Goal: Contribute content

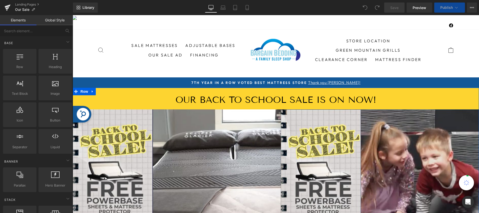
scroll to position [45, 0]
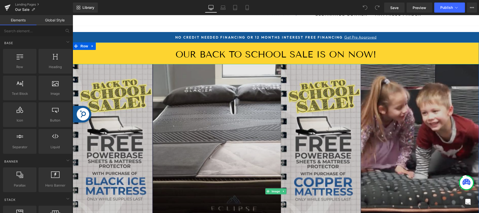
click at [223, 87] on img at bounding box center [276, 191] width 407 height 254
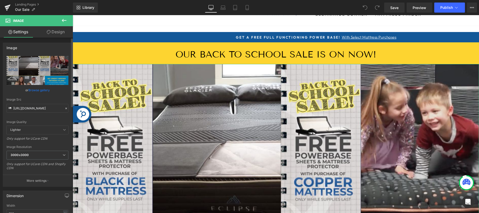
click at [42, 90] on link "Browse gallery" at bounding box center [38, 90] width 21 height 9
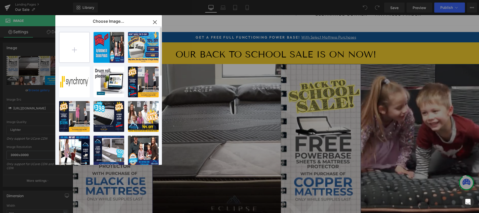
click at [74, 49] on input "file" at bounding box center [74, 47] width 30 height 30
type input "C:\fakepath\Bargain Bedding ER Overstock Mattress Sale 1600x1000.jpg"
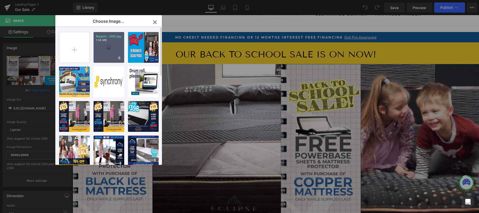
click at [110, 47] on div "Bargain...1000.jpg 1.34 MB" at bounding box center [109, 47] width 31 height 31
type input "[URL][DOMAIN_NAME]"
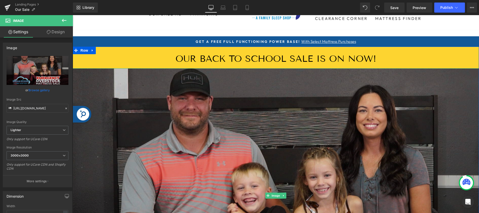
scroll to position [0, 0]
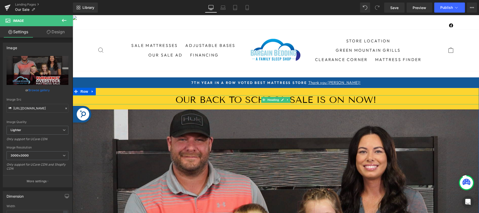
click at [198, 101] on h1 "our back to school sale is on now!" at bounding box center [276, 99] width 407 height 9
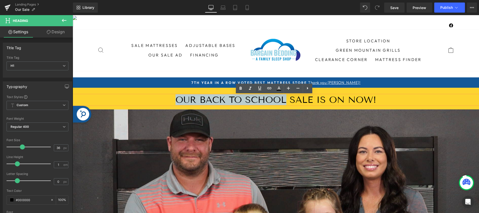
drag, startPoint x: 174, startPoint y: 99, endPoint x: 283, endPoint y: 100, distance: 109.2
click at [283, 100] on h1 "our back to school sale is on now!" at bounding box center [276, 99] width 407 height 9
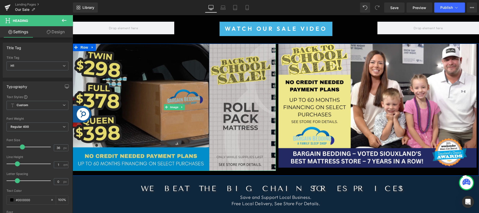
scroll to position [366, 0]
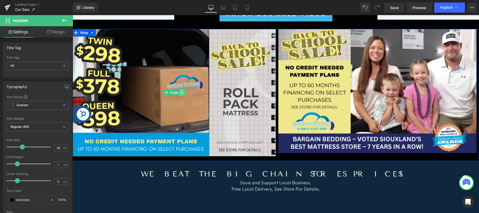
click at [181, 95] on link at bounding box center [182, 92] width 5 height 6
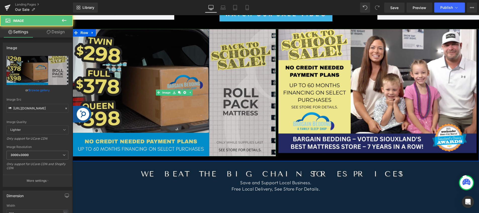
click at [185, 115] on img at bounding box center [174, 92] width 203 height 127
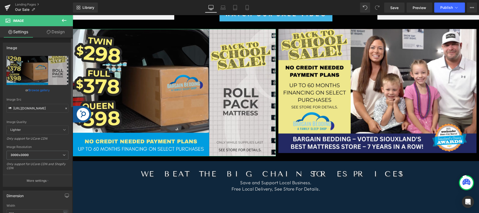
click at [43, 90] on link "Browse gallery" at bounding box center [38, 90] width 21 height 9
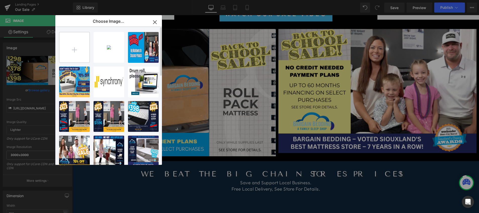
click at [75, 50] on input "file" at bounding box center [74, 47] width 30 height 30
type input "C:\fakepath\Bargain Bedding [PERSON_NAME] ER Overstock Mattress Sale 1600x1000.…"
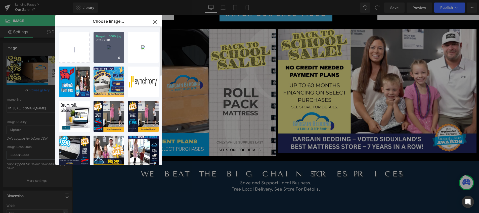
click at [113, 50] on div "Bargain...1000.jpg 703.92 KB" at bounding box center [109, 47] width 31 height 31
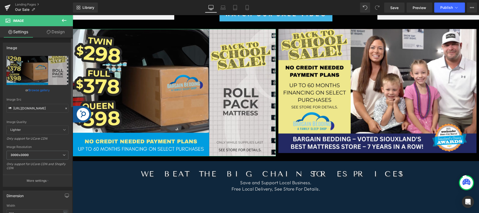
click at [39, 92] on link "Browse gallery" at bounding box center [38, 90] width 21 height 9
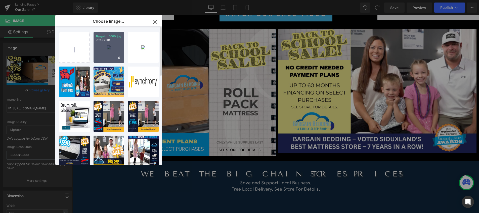
click at [112, 50] on div "Bargain...1000.jpg 703.92 KB" at bounding box center [109, 47] width 31 height 31
type input "[URL][DOMAIN_NAME]"
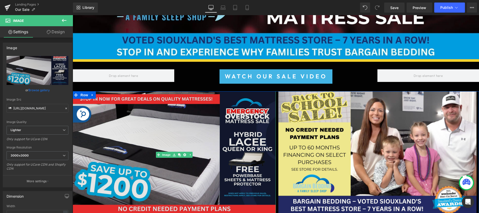
scroll to position [321, 0]
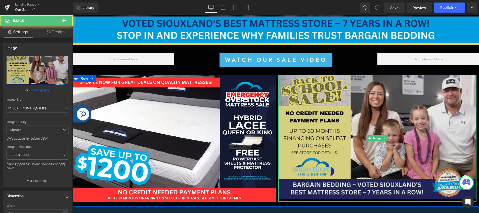
click at [350, 140] on img at bounding box center [377, 137] width 198 height 127
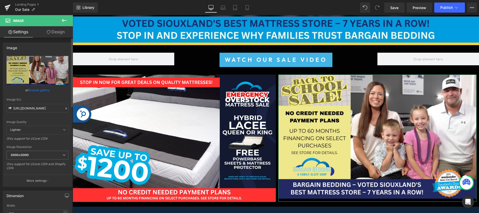
click at [41, 90] on link "Browse gallery" at bounding box center [38, 90] width 21 height 9
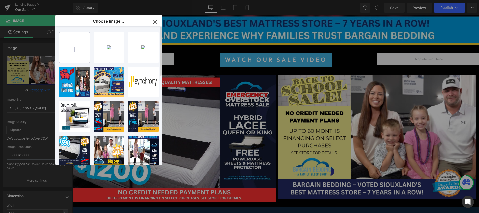
click at [76, 49] on input "file" at bounding box center [74, 47] width 30 height 30
type input "C:\fakepath\Bargain Bedding Spring Air ER Overstock Mattress Sale 1600x1000.jpg"
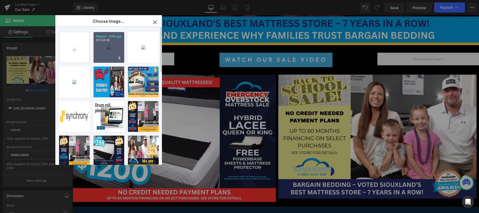
click at [107, 56] on div "Bargain...1000.jpg 957.48 KB" at bounding box center [109, 47] width 31 height 31
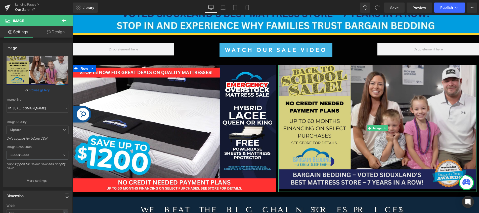
scroll to position [330, 0]
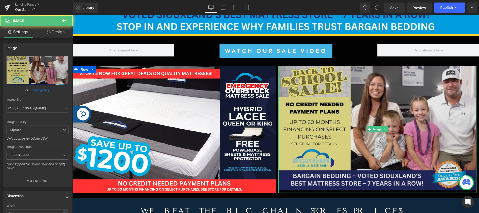
click at [296, 134] on img at bounding box center [377, 129] width 198 height 127
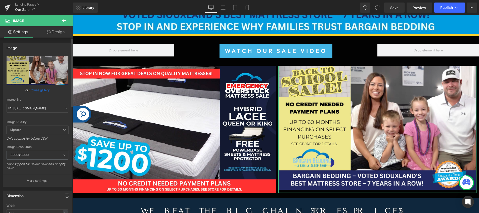
click at [40, 89] on link "Browse gallery" at bounding box center [38, 90] width 21 height 9
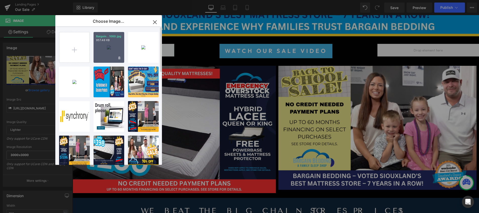
click at [108, 51] on div "Bargain...1000.jpg 957.48 KB" at bounding box center [109, 47] width 31 height 31
type input "[URL][DOMAIN_NAME]"
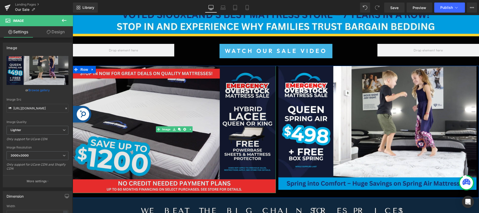
click at [164, 103] on img at bounding box center [174, 129] width 203 height 127
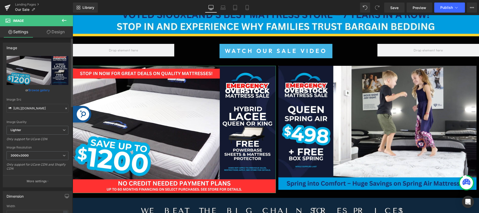
click at [39, 90] on link "Browse gallery" at bounding box center [38, 90] width 21 height 9
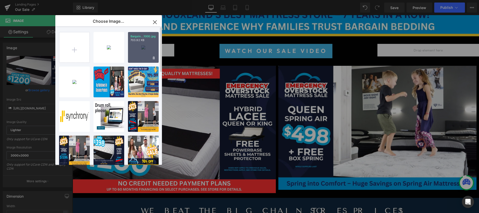
click at [143, 46] on div "Bargain...1000.jpg 703.92 KB" at bounding box center [143, 47] width 31 height 31
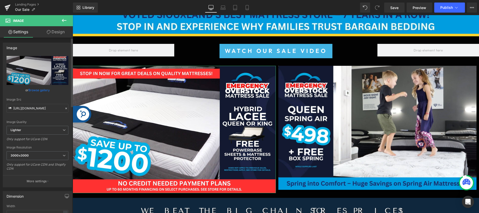
click at [42, 90] on link "Browse gallery" at bounding box center [38, 90] width 21 height 9
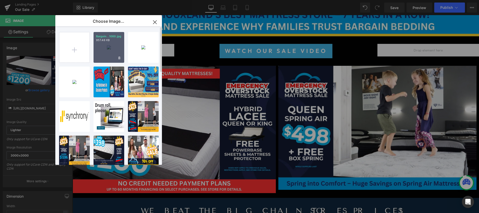
click at [101, 52] on div "Bargain...1000.jpg 957.48 KB" at bounding box center [109, 47] width 31 height 31
type input "[URL][DOMAIN_NAME]"
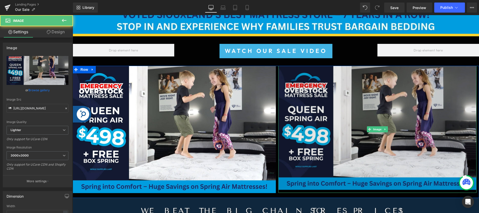
click at [349, 121] on img at bounding box center [377, 129] width 198 height 127
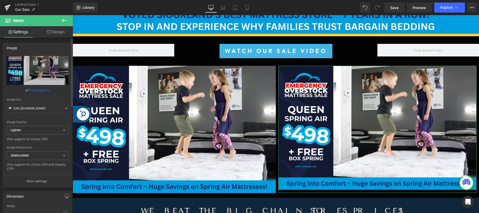
click at [40, 90] on link "Browse gallery" at bounding box center [38, 90] width 21 height 9
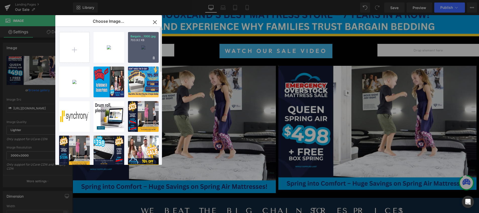
click at [144, 49] on div "Bargain...1000.jpg 703.92 KB" at bounding box center [143, 47] width 31 height 31
type input "[URL][DOMAIN_NAME]"
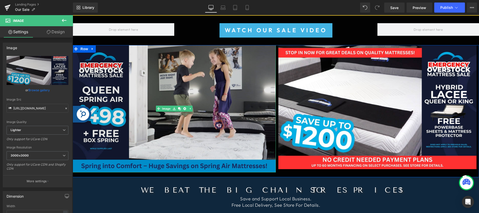
scroll to position [342, 0]
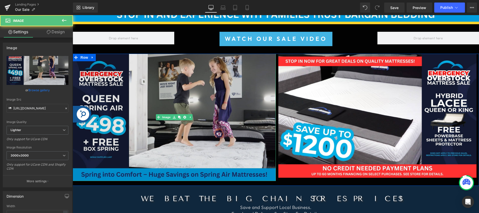
click at [244, 160] on img at bounding box center [174, 117] width 203 height 127
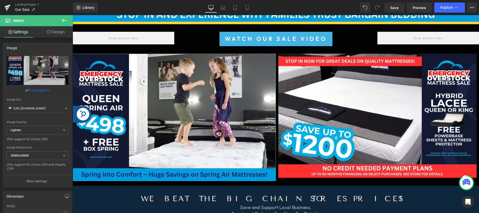
click at [58, 32] on link "Design" at bounding box center [55, 31] width 36 height 11
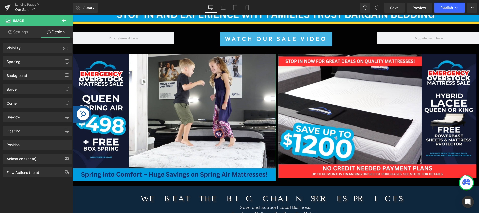
type input "0"
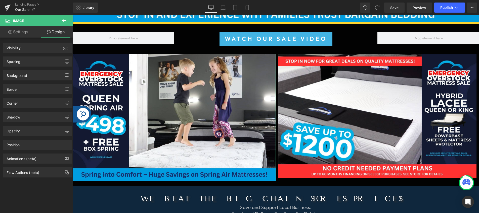
type input "0"
click at [40, 59] on div "Spacing" at bounding box center [37, 62] width 69 height 10
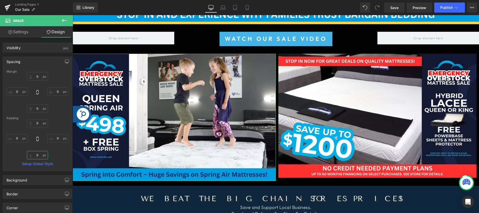
click at [36, 154] on input "0" at bounding box center [37, 155] width 21 height 8
type input "0"
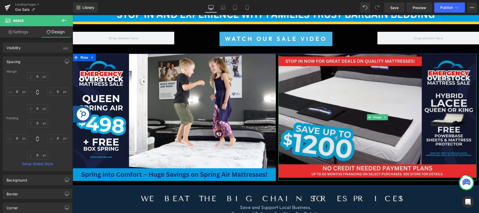
click at [330, 156] on img at bounding box center [377, 117] width 198 height 127
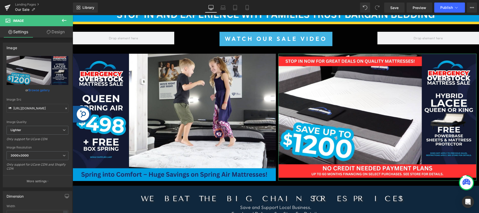
click at [60, 33] on link "Design" at bounding box center [55, 31] width 36 height 11
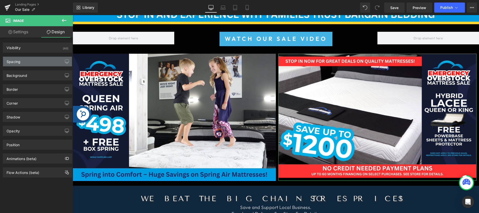
click at [37, 59] on div "Spacing" at bounding box center [37, 62] width 69 height 10
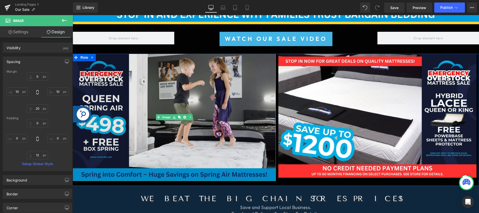
click at [188, 108] on img at bounding box center [174, 117] width 203 height 127
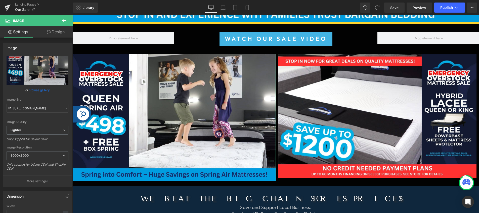
click at [54, 32] on link "Design" at bounding box center [55, 31] width 36 height 11
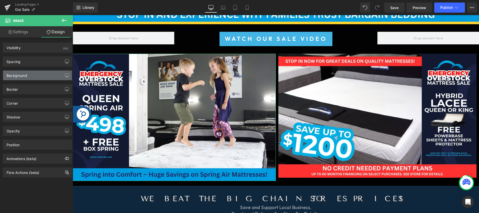
type input "0"
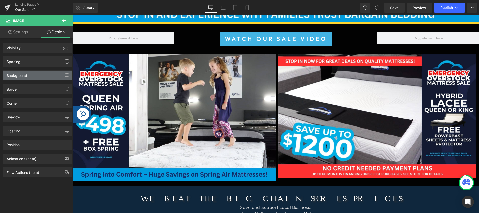
type input "0"
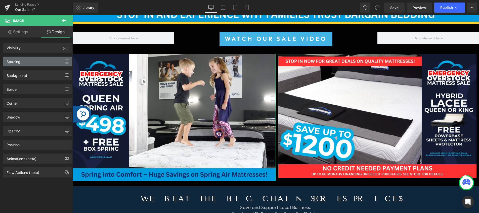
click at [33, 59] on div "Spacing" at bounding box center [37, 62] width 69 height 10
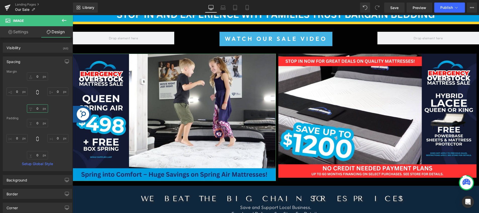
click at [37, 109] on input "0" at bounding box center [37, 108] width 21 height 8
type input "20"
click at [39, 153] on input "0" at bounding box center [37, 155] width 21 height 8
type input "12"
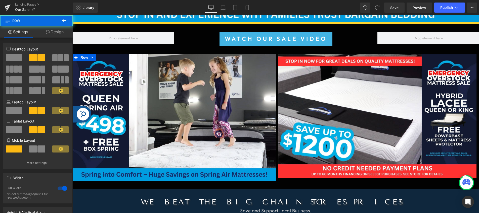
click at [296, 184] on div "Image" at bounding box center [377, 120] width 203 height 132
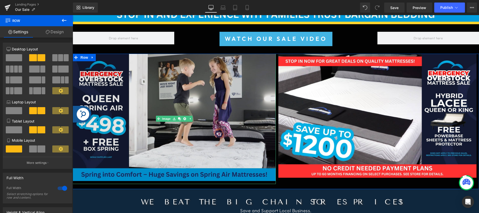
click at [233, 147] on img at bounding box center [174, 119] width 203 height 130
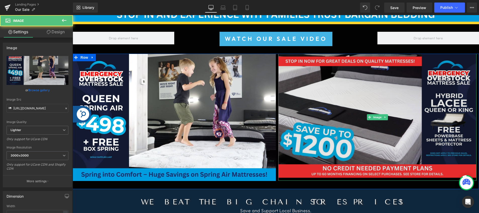
click at [307, 131] on img at bounding box center [377, 117] width 198 height 127
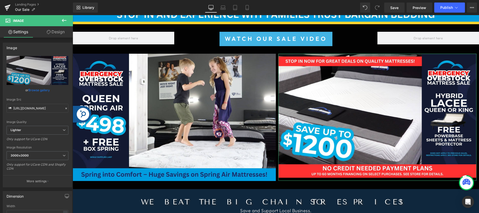
click at [57, 31] on link "Design" at bounding box center [55, 31] width 36 height 11
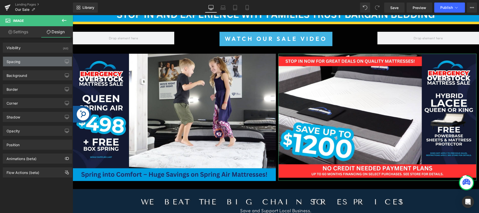
click at [48, 59] on div "Spacing" at bounding box center [37, 62] width 69 height 10
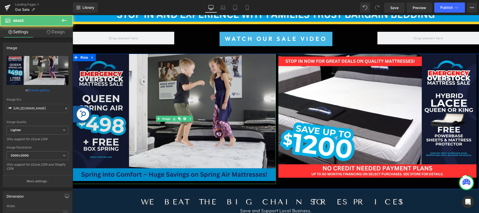
click at [230, 144] on img at bounding box center [174, 119] width 203 height 130
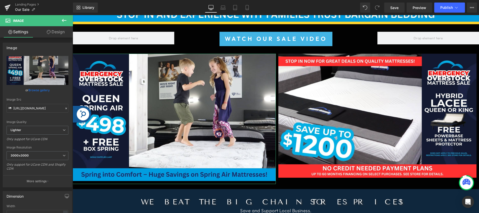
click at [57, 32] on link "Design" at bounding box center [55, 31] width 36 height 11
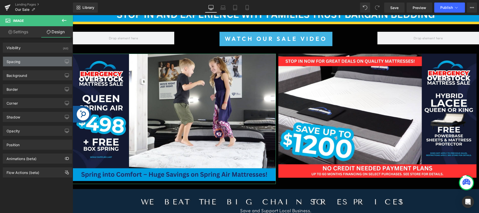
click at [36, 61] on div "Spacing" at bounding box center [37, 62] width 69 height 10
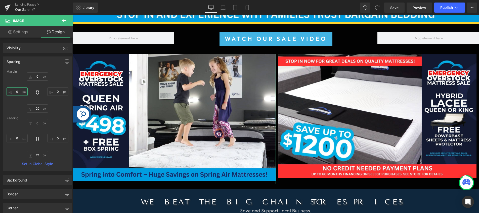
click at [18, 92] on input "0" at bounding box center [17, 91] width 21 height 8
type input "10"
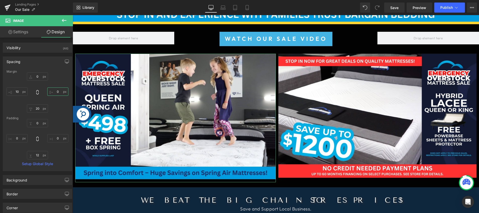
click at [57, 90] on input "0" at bounding box center [57, 91] width 21 height 8
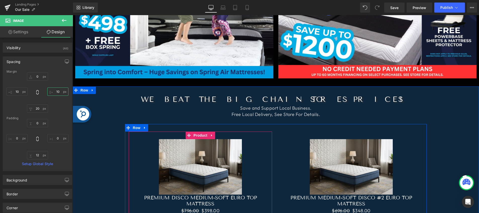
scroll to position [437, 0]
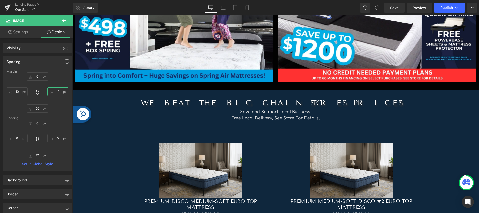
type input "10"
click at [64, 19] on icon at bounding box center [64, 20] width 6 height 6
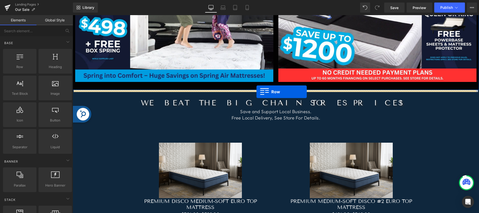
drag, startPoint x: 91, startPoint y: 75, endPoint x: 257, endPoint y: 92, distance: 166.3
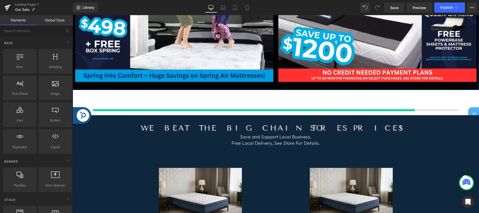
scroll to position [432, 0]
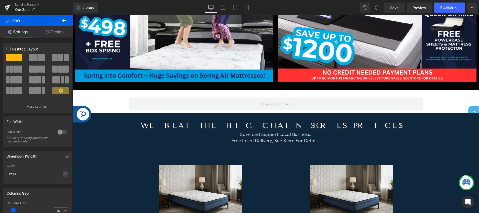
click at [65, 19] on icon at bounding box center [64, 20] width 6 height 6
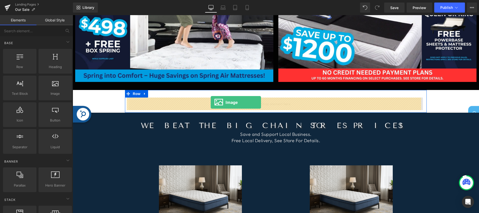
drag, startPoint x: 128, startPoint y: 106, endPoint x: 211, endPoint y: 102, distance: 83.4
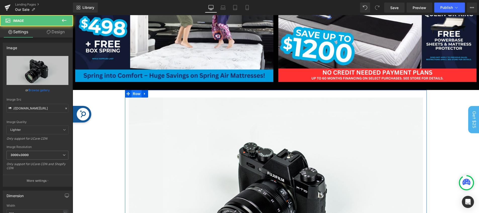
click at [134, 92] on span "Row" at bounding box center [137, 94] width 10 height 8
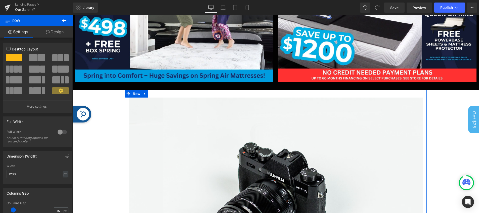
click at [63, 131] on div at bounding box center [62, 132] width 12 height 8
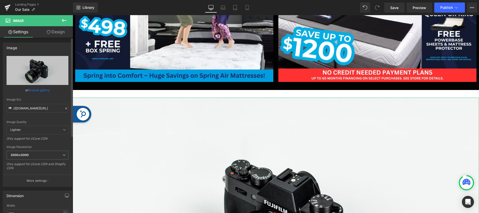
click at [41, 90] on link "Browse gallery" at bounding box center [38, 90] width 21 height 9
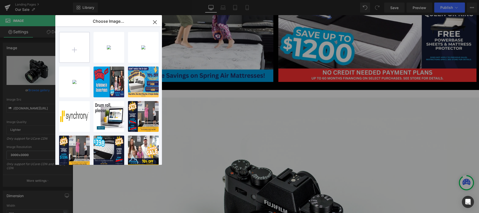
click at [75, 50] on input "file" at bounding box center [74, 47] width 30 height 30
type input "C:\fakepath\Bargain Bedding Thanks for Shopping Local Facebook Post.jpg"
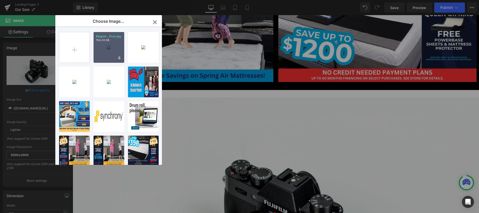
click at [106, 45] on div "Bargain...Post.jpg 154.36 KB" at bounding box center [109, 47] width 31 height 31
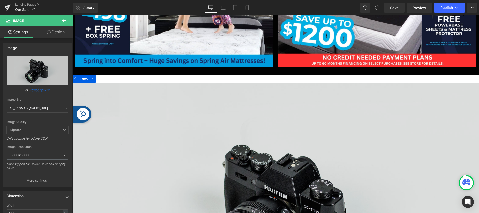
scroll to position [451, 0]
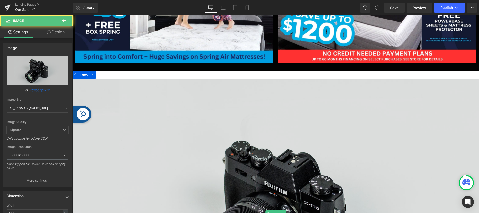
click at [277, 123] on img at bounding box center [276, 212] width 407 height 269
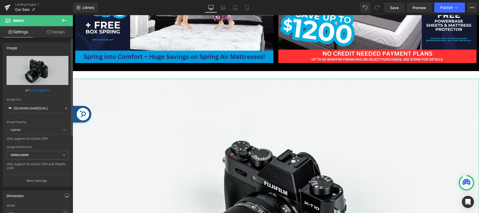
click at [40, 88] on link "Browse gallery" at bounding box center [38, 90] width 21 height 9
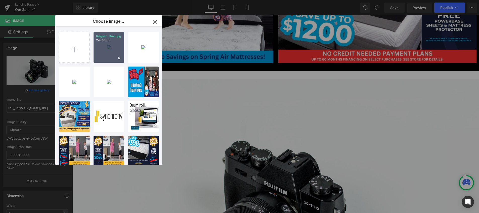
click at [104, 46] on div "Bargain...Post.jpg 154.36 KB" at bounding box center [109, 47] width 31 height 31
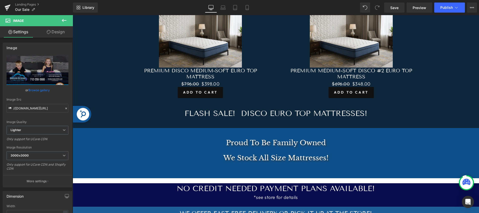
scroll to position [873, 0]
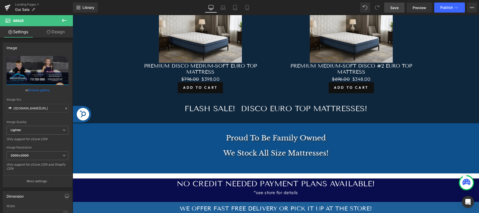
click at [395, 7] on span "Save" at bounding box center [394, 7] width 8 height 5
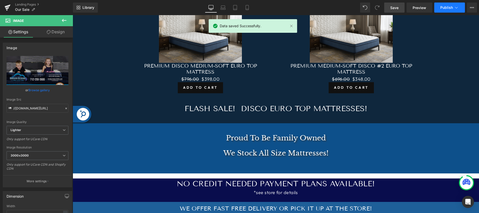
click at [448, 7] on span "Publish" at bounding box center [446, 8] width 13 height 4
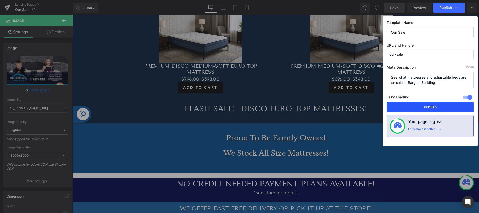
click at [435, 107] on button "Publish" at bounding box center [430, 107] width 87 height 10
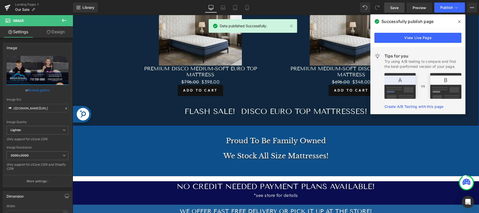
scroll to position [870, 0]
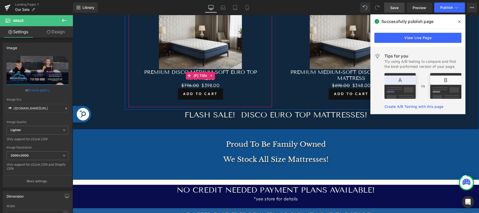
scroll to position [861, 0]
